Goal: Task Accomplishment & Management: Manage account settings

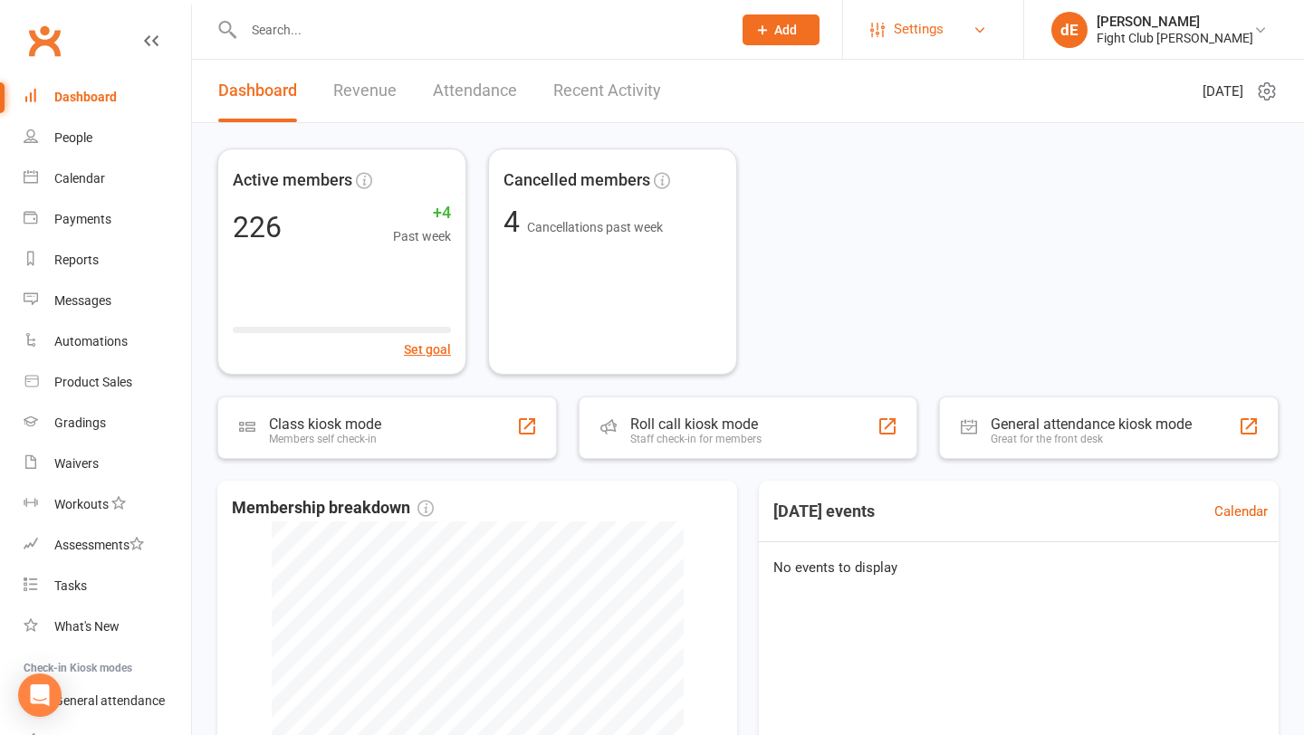
click at [943, 41] on span "Settings" at bounding box center [919, 29] width 50 height 41
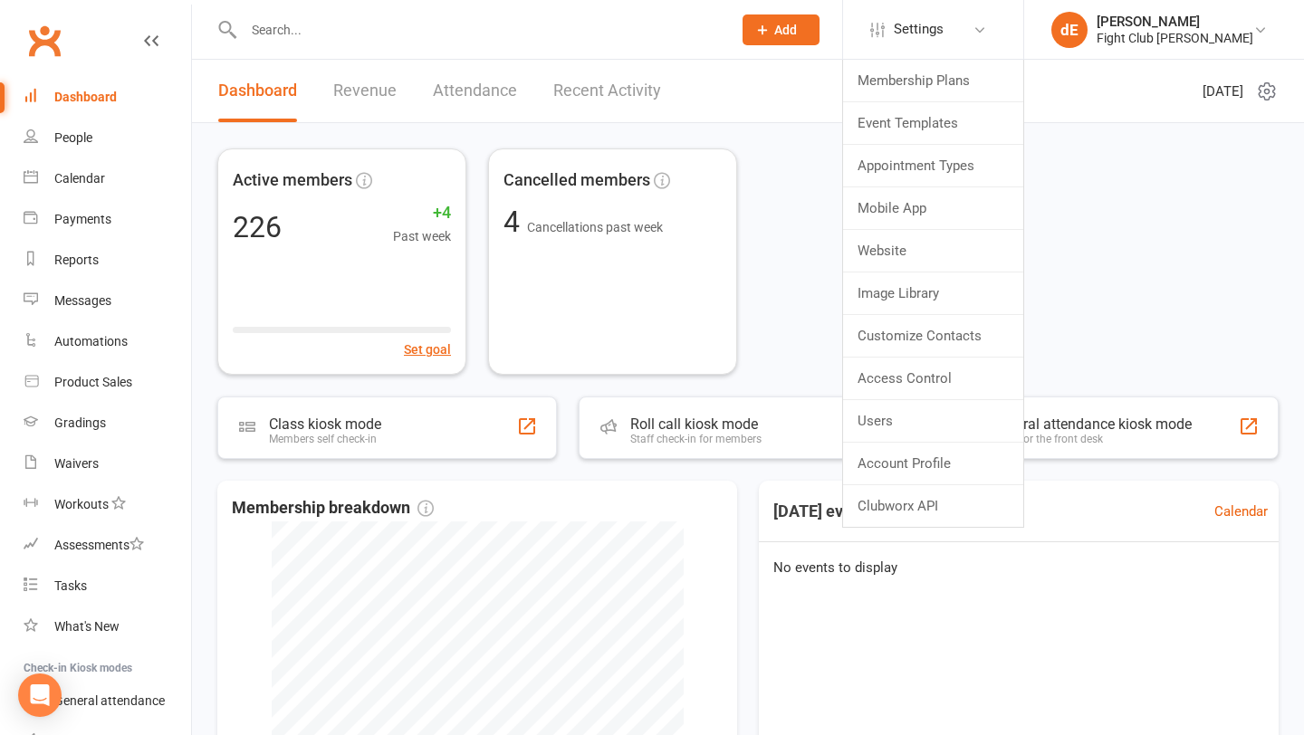
click at [804, 277] on div "Active members 226 +4 Past week Set goal Cancelled members 4 Cancellations past…" at bounding box center [747, 261] width 1061 height 226
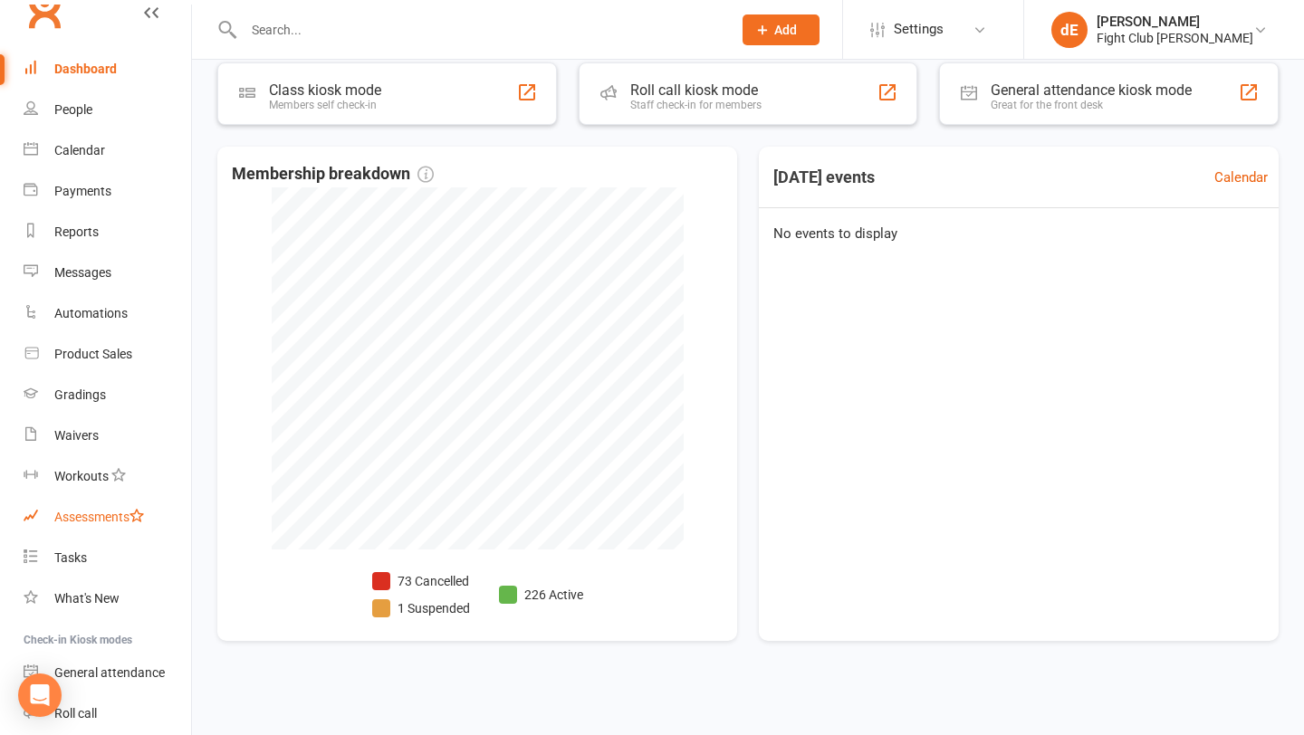
scroll to position [24, 0]
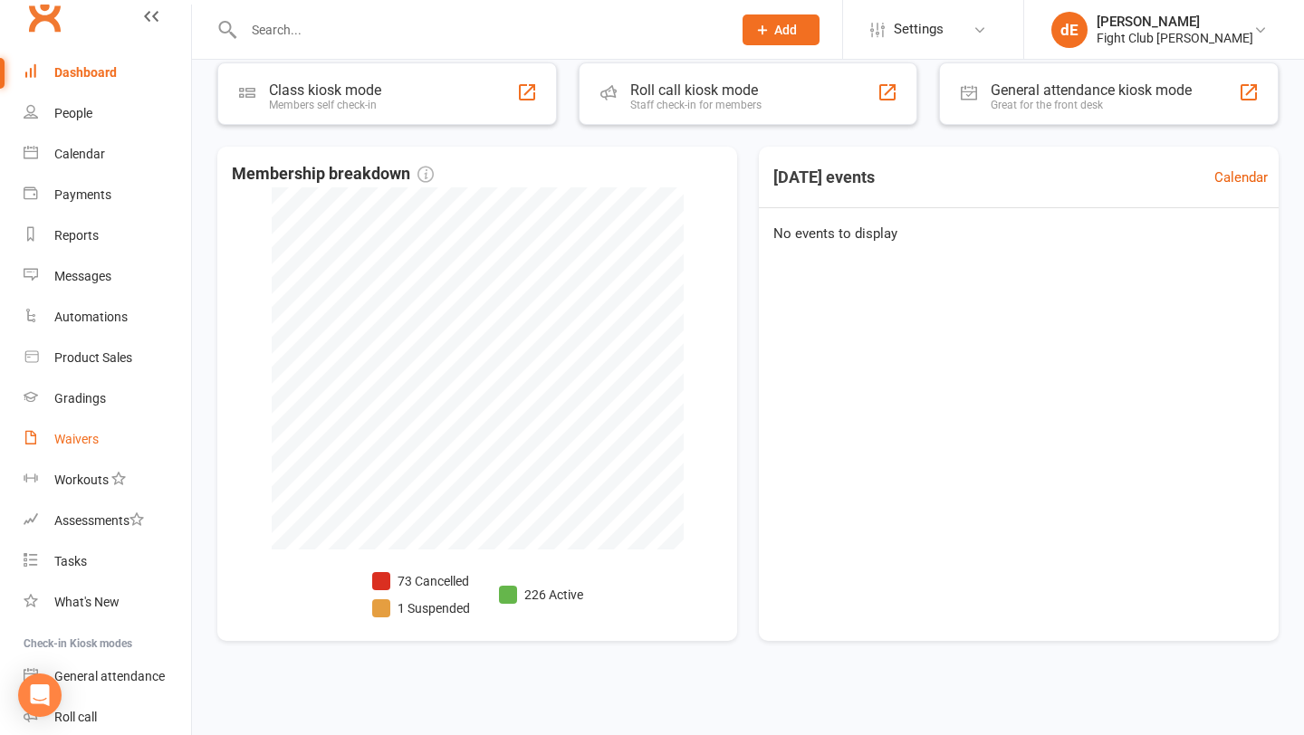
click at [76, 439] on div "Waivers" at bounding box center [76, 439] width 44 height 14
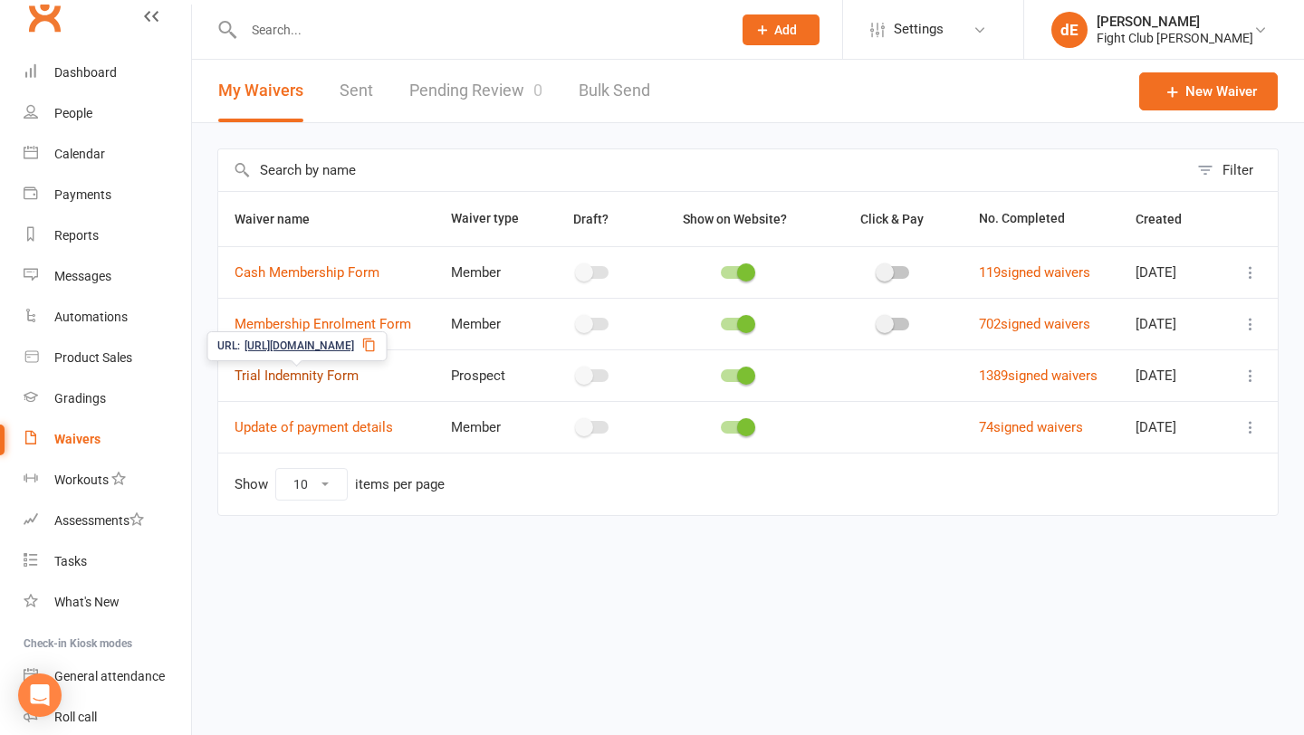
click at [311, 378] on link "Trial Indemnity Form" at bounding box center [297, 376] width 124 height 16
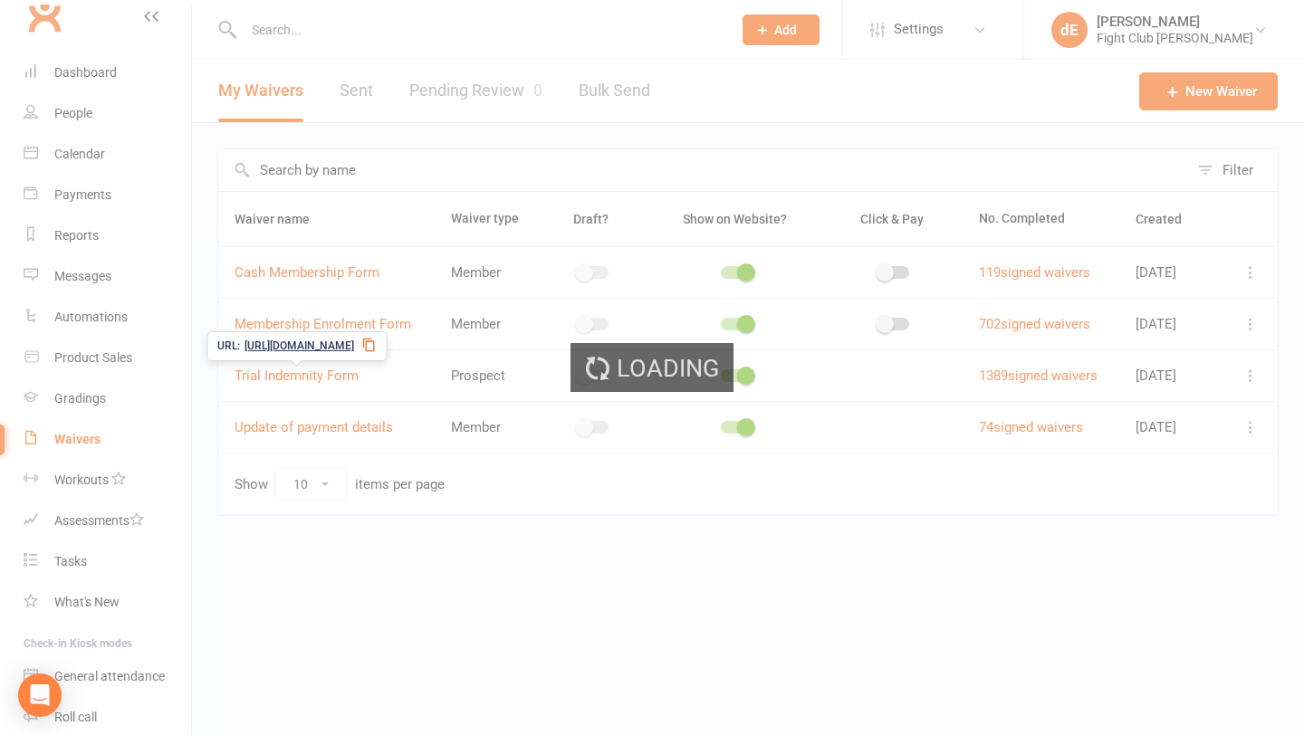
select select "applies_to_all_signees"
select select "select"
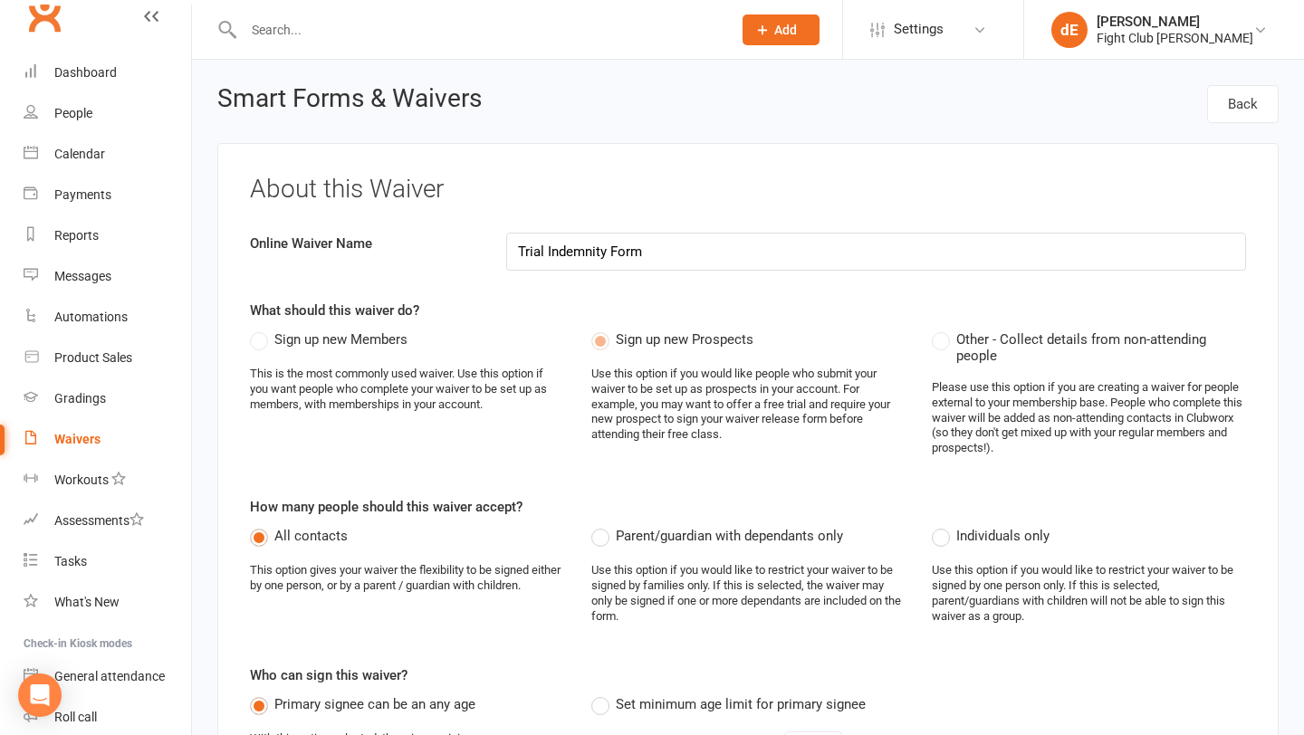
click at [89, 436] on div "Waivers" at bounding box center [77, 439] width 46 height 14
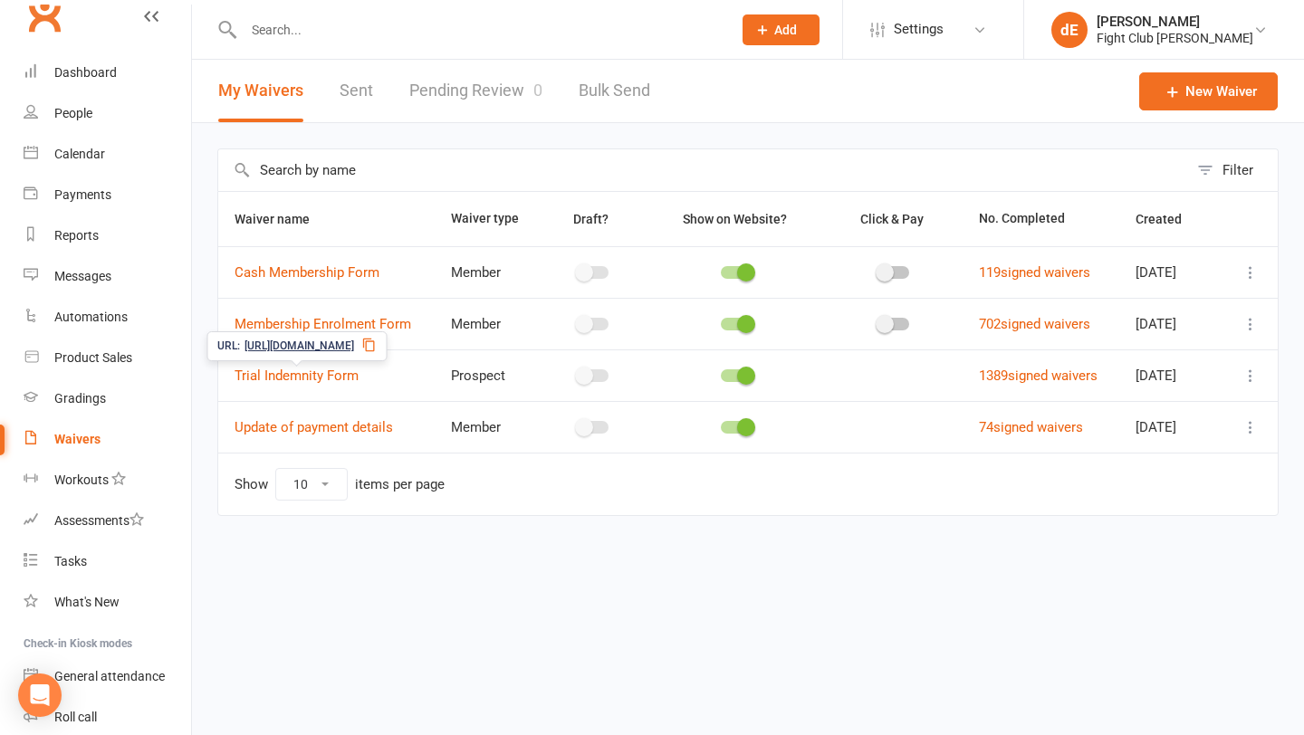
click at [376, 344] on icon at bounding box center [368, 345] width 14 height 14
